Goal: Find specific page/section: Find specific page/section

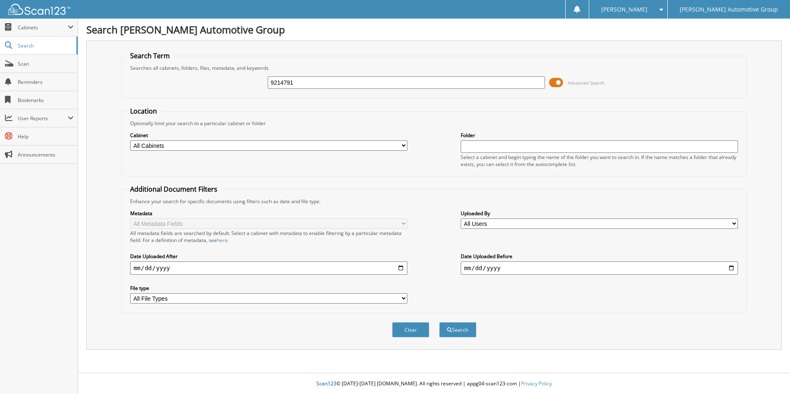
type input "9214791"
click at [439, 322] on button "Search" at bounding box center [457, 329] width 37 height 15
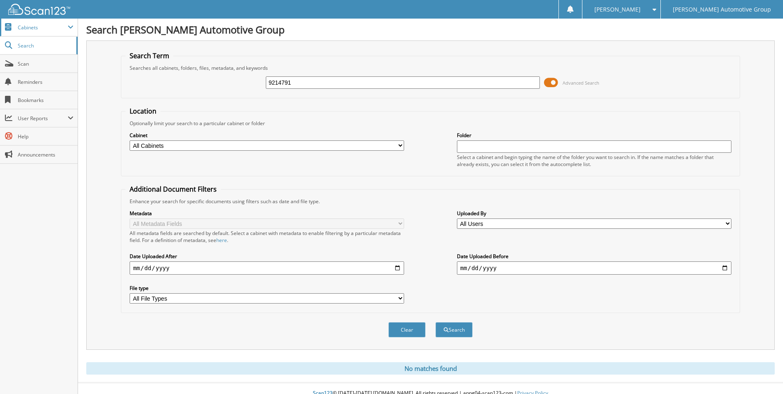
click at [31, 32] on span "Cabinets" at bounding box center [39, 28] width 78 height 18
click at [36, 102] on span "Scan" at bounding box center [46, 99] width 56 height 7
click at [44, 30] on span "Cabinets" at bounding box center [43, 27] width 50 height 7
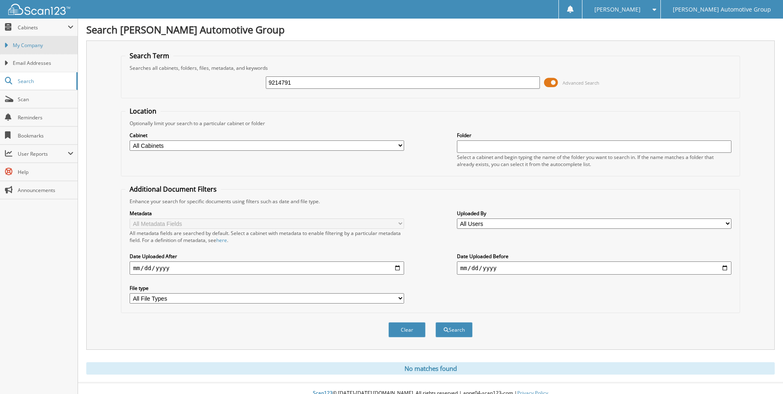
click at [40, 49] on link "My Company" at bounding box center [39, 45] width 78 height 18
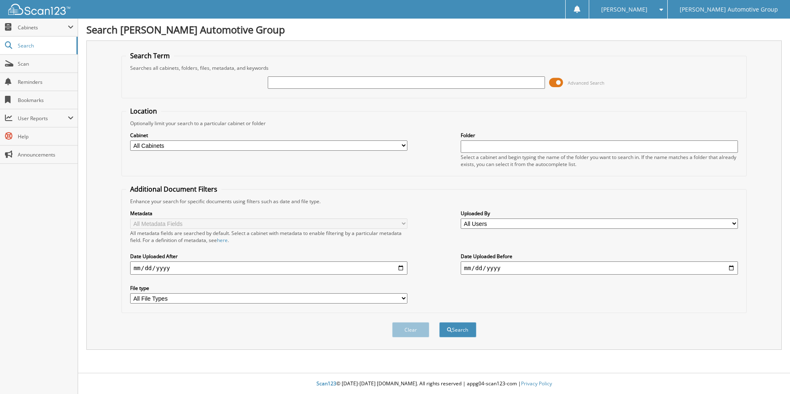
click at [231, 262] on input "date" at bounding box center [268, 267] width 277 height 13
click at [399, 267] on input "date" at bounding box center [268, 267] width 277 height 13
